Goal: Transaction & Acquisition: Purchase product/service

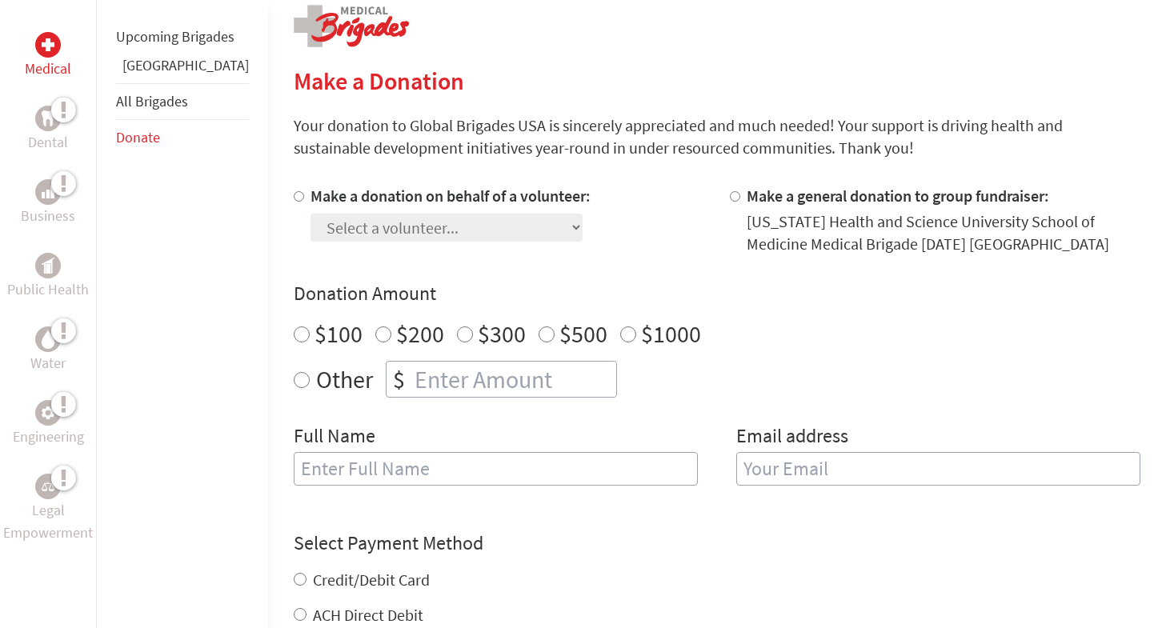
click at [446, 197] on label "Make a donation on behalf of a volunteer:" at bounding box center [450, 196] width 280 height 20
click at [304, 197] on input "Make a donation on behalf of a volunteer:" at bounding box center [299, 196] width 10 height 10
radio input "true"
select select "D003B1D1-4A47-11F0-B8AC-42010A400003"
click at [294, 383] on div "Other $" at bounding box center [717, 379] width 846 height 37
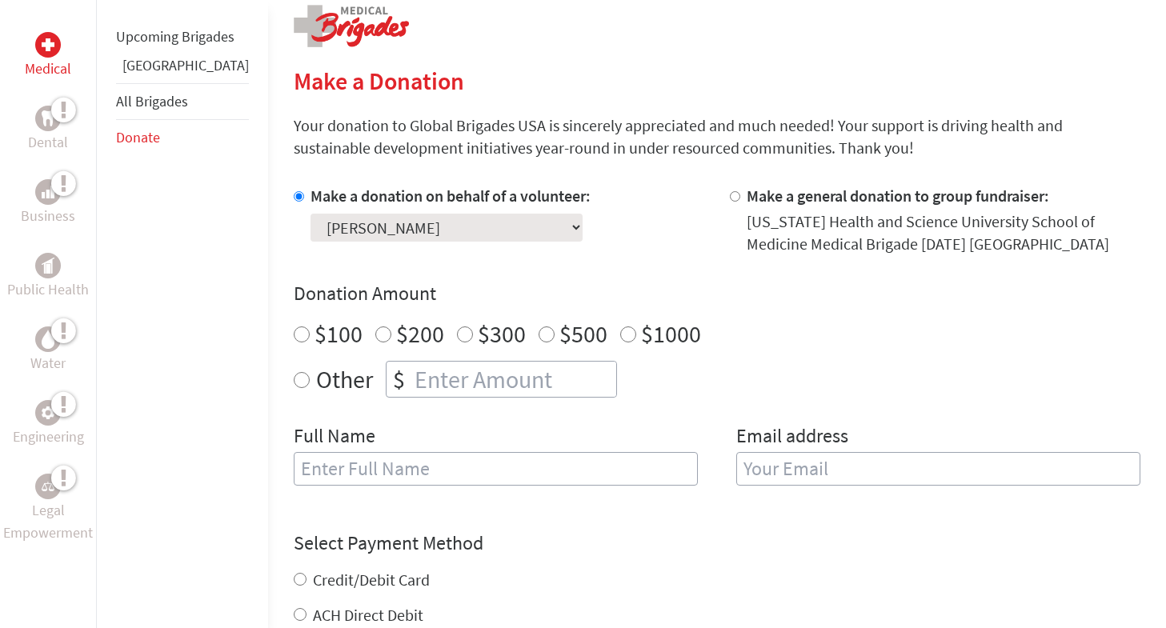
click at [294, 382] on input "Other" at bounding box center [302, 380] width 16 height 16
radio input "true"
click at [453, 378] on input "number" at bounding box center [513, 379] width 205 height 35
type input "50"
type input "[PERSON_NAME]"
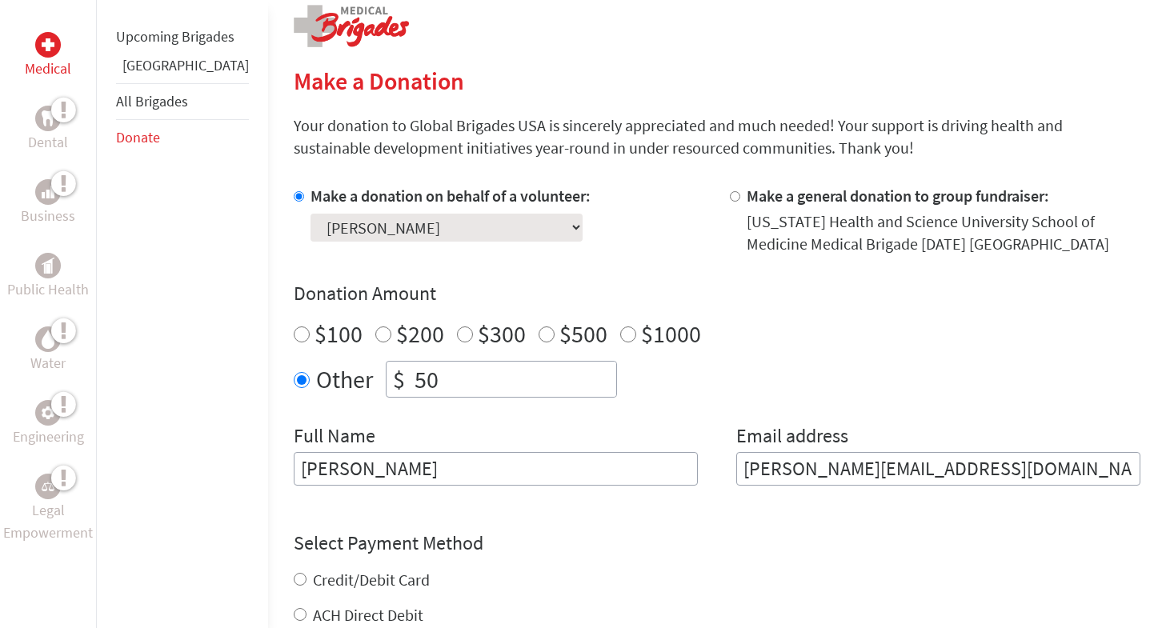
scroll to position [528, 0]
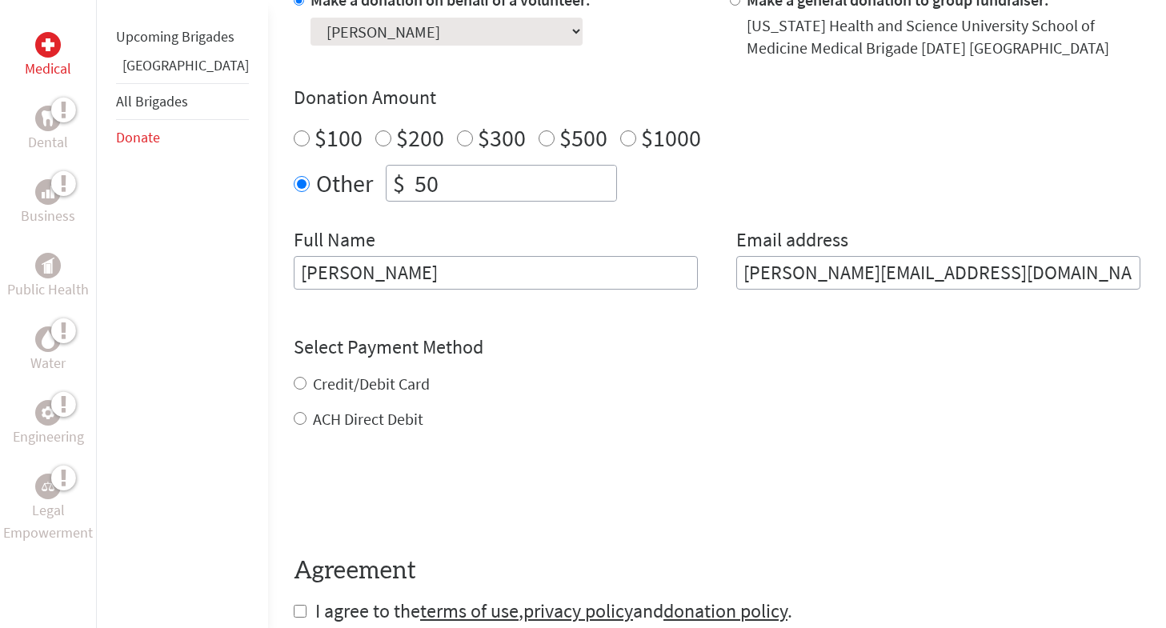
type input "[PERSON_NAME][EMAIL_ADDRESS][DOMAIN_NAME]"
click at [338, 384] on div "Credit/Debit Card ACH Direct Debit" at bounding box center [717, 402] width 846 height 58
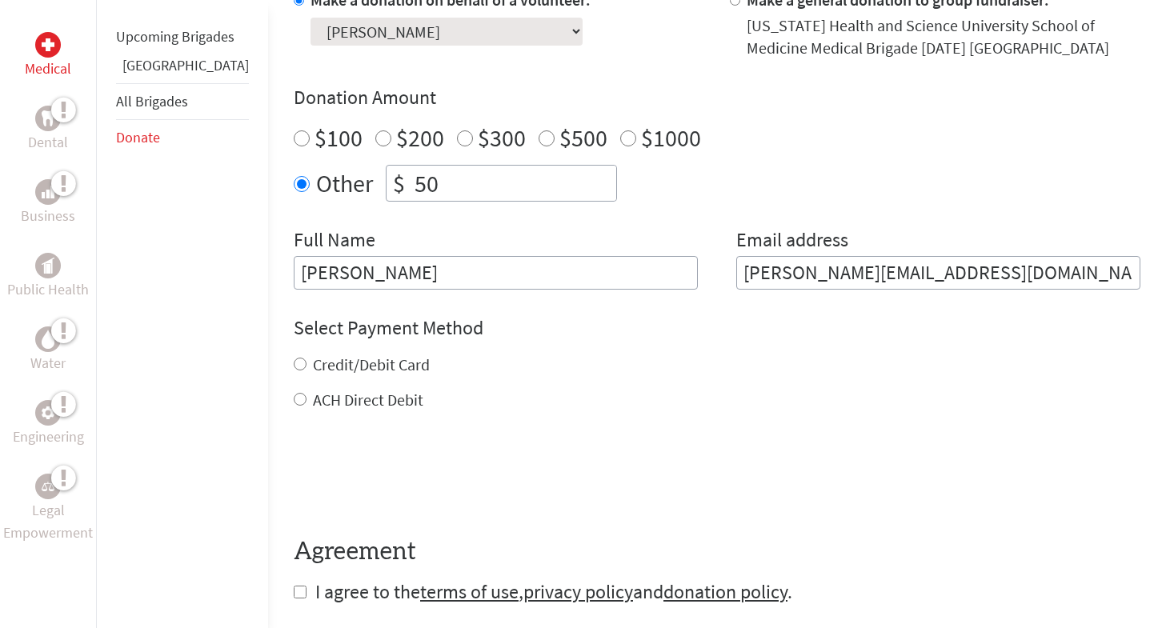
click at [336, 359] on label "Credit/Debit Card" at bounding box center [371, 364] width 117 height 20
click at [306, 359] on input "Credit/Debit Card" at bounding box center [300, 364] width 13 height 13
radio input "true"
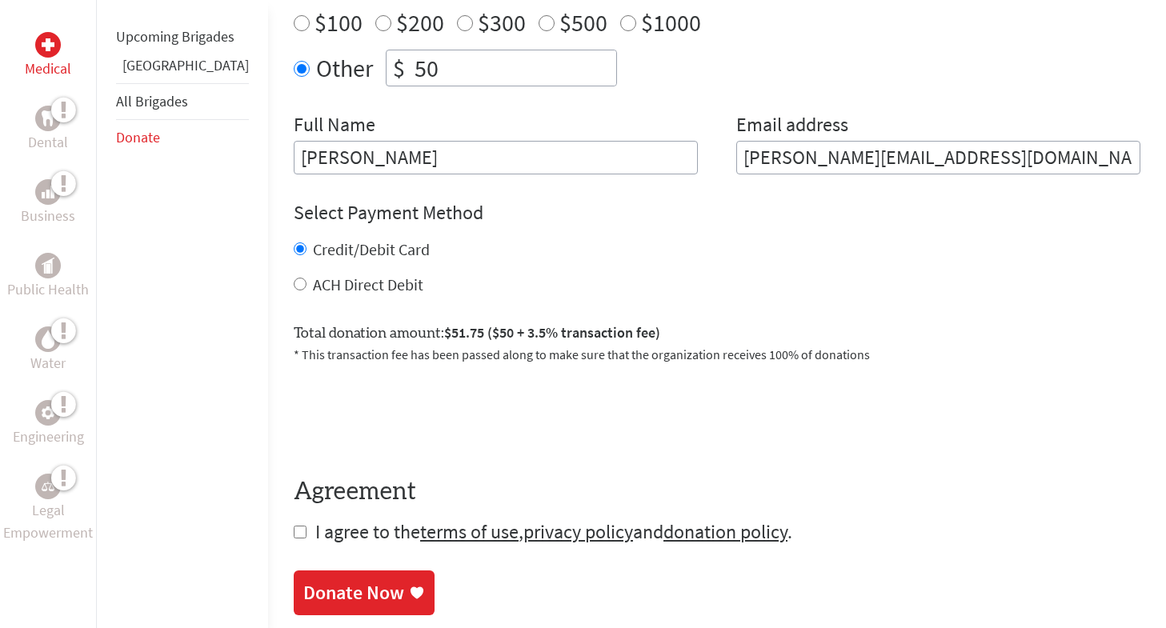
scroll to position [664, 0]
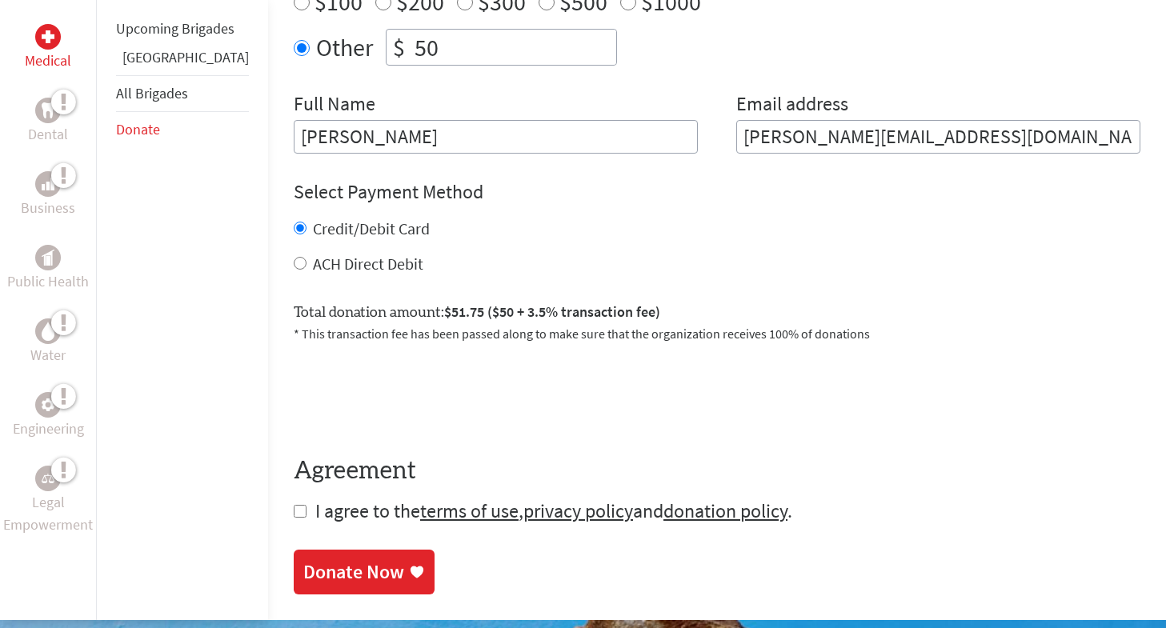
click at [294, 510] on form "Make a donation on behalf of a volunteer: Select a volunteer... [PERSON_NAME] […" at bounding box center [717, 188] width 846 height 671
click at [294, 513] on form "Make a donation on behalf of a volunteer: Select a volunteer... [PERSON_NAME] […" at bounding box center [717, 188] width 846 height 671
click at [294, 514] on input "checkbox" at bounding box center [300, 511] width 13 height 13
checkbox input "true"
click at [316, 561] on link "Donate Now" at bounding box center [364, 573] width 141 height 45
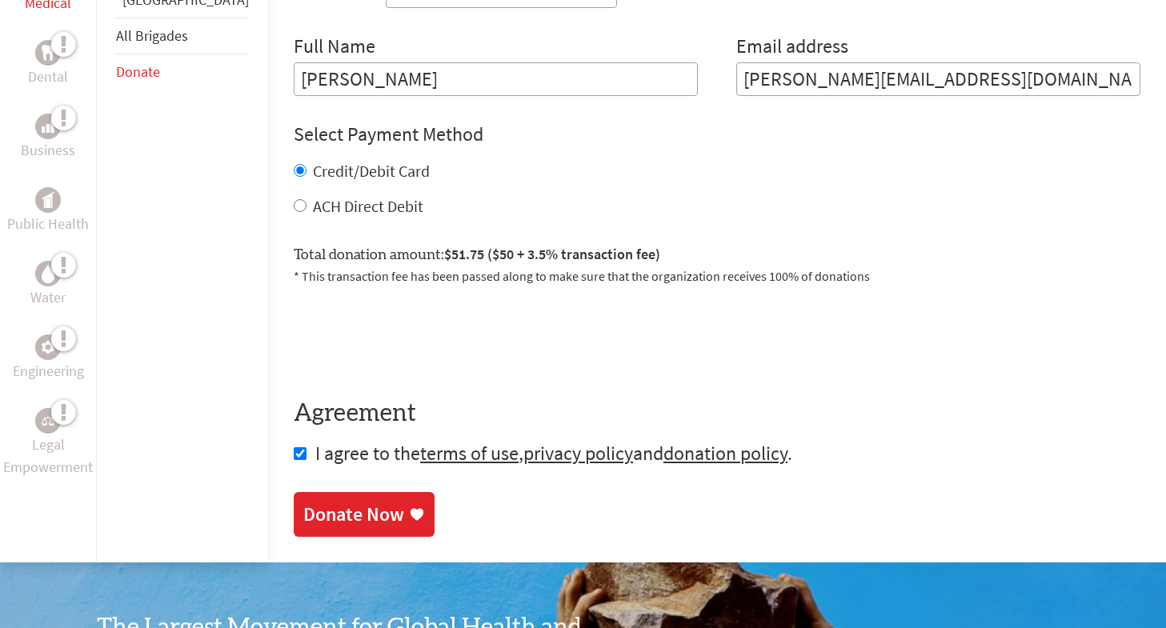
scroll to position [136, 0]
